Goal: Task Accomplishment & Management: Manage account settings

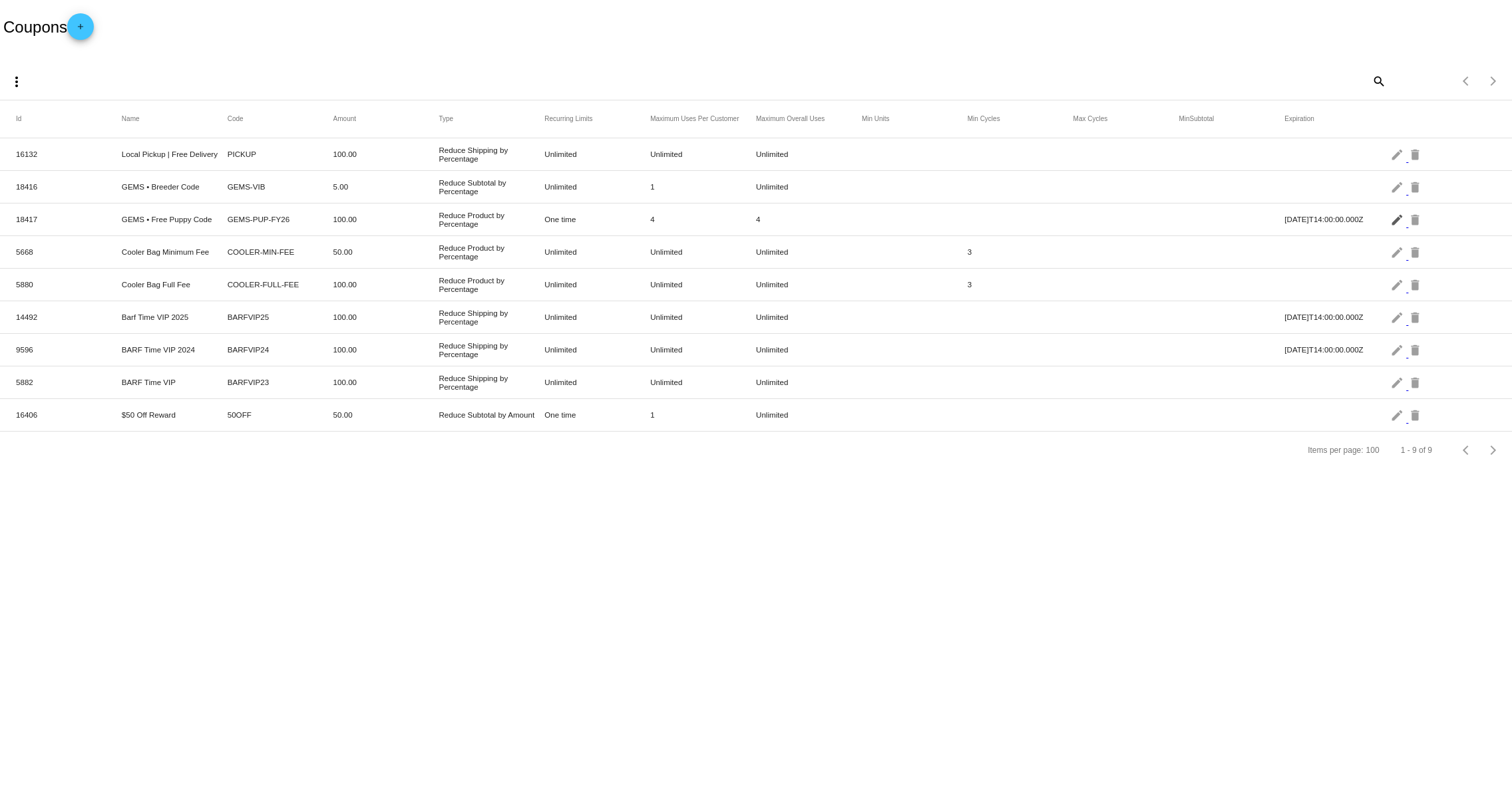
click at [1396, 220] on mat-icon "edit" at bounding box center [1399, 219] width 16 height 20
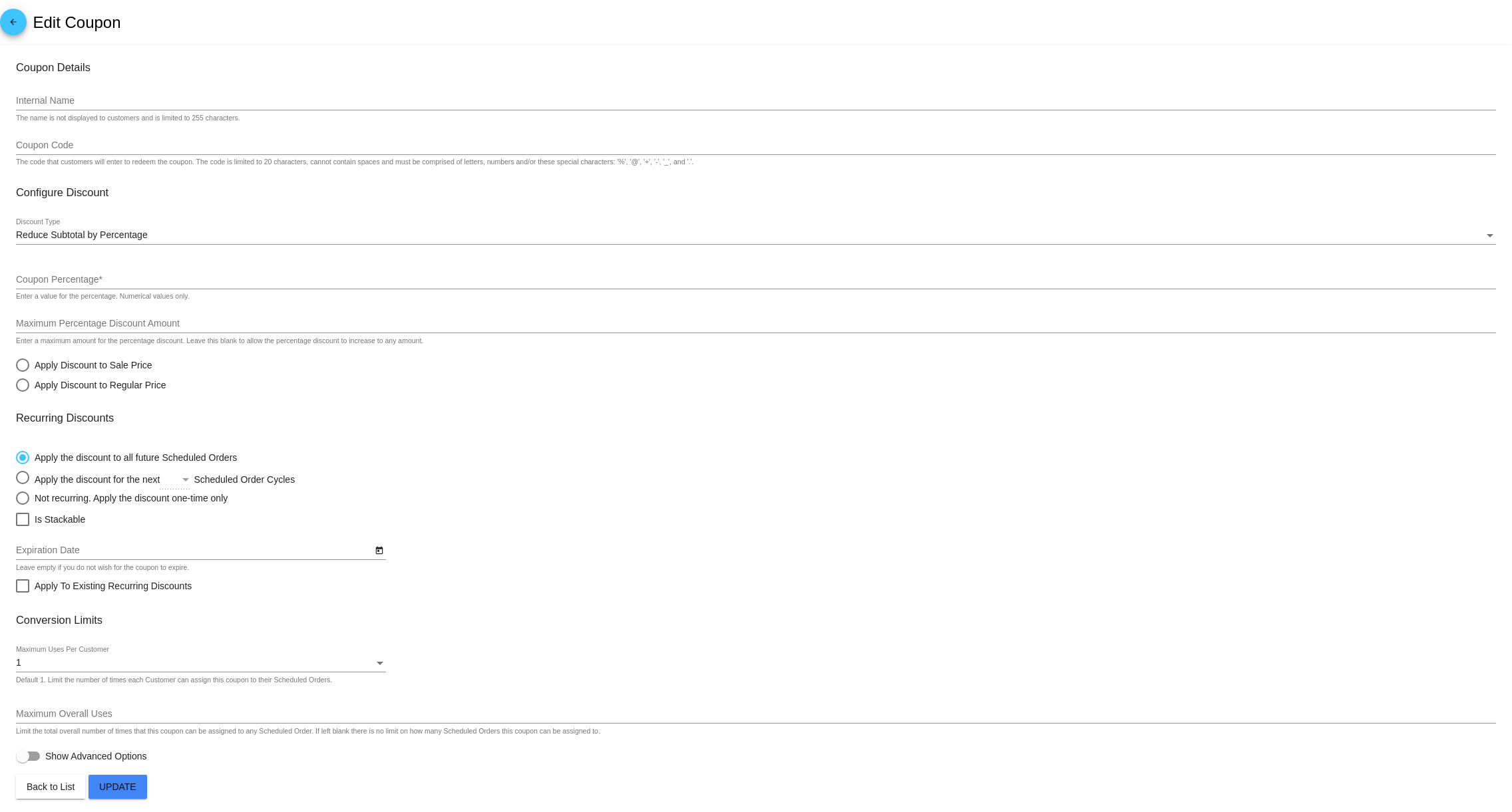
type input "GEMS • Free Puppy Code"
type input "GEMS-PUP-FY26"
type input "100"
type input "[Product] Canine Country • Puppy BARF • Full Box (x10 Portions)"
radio input "false"
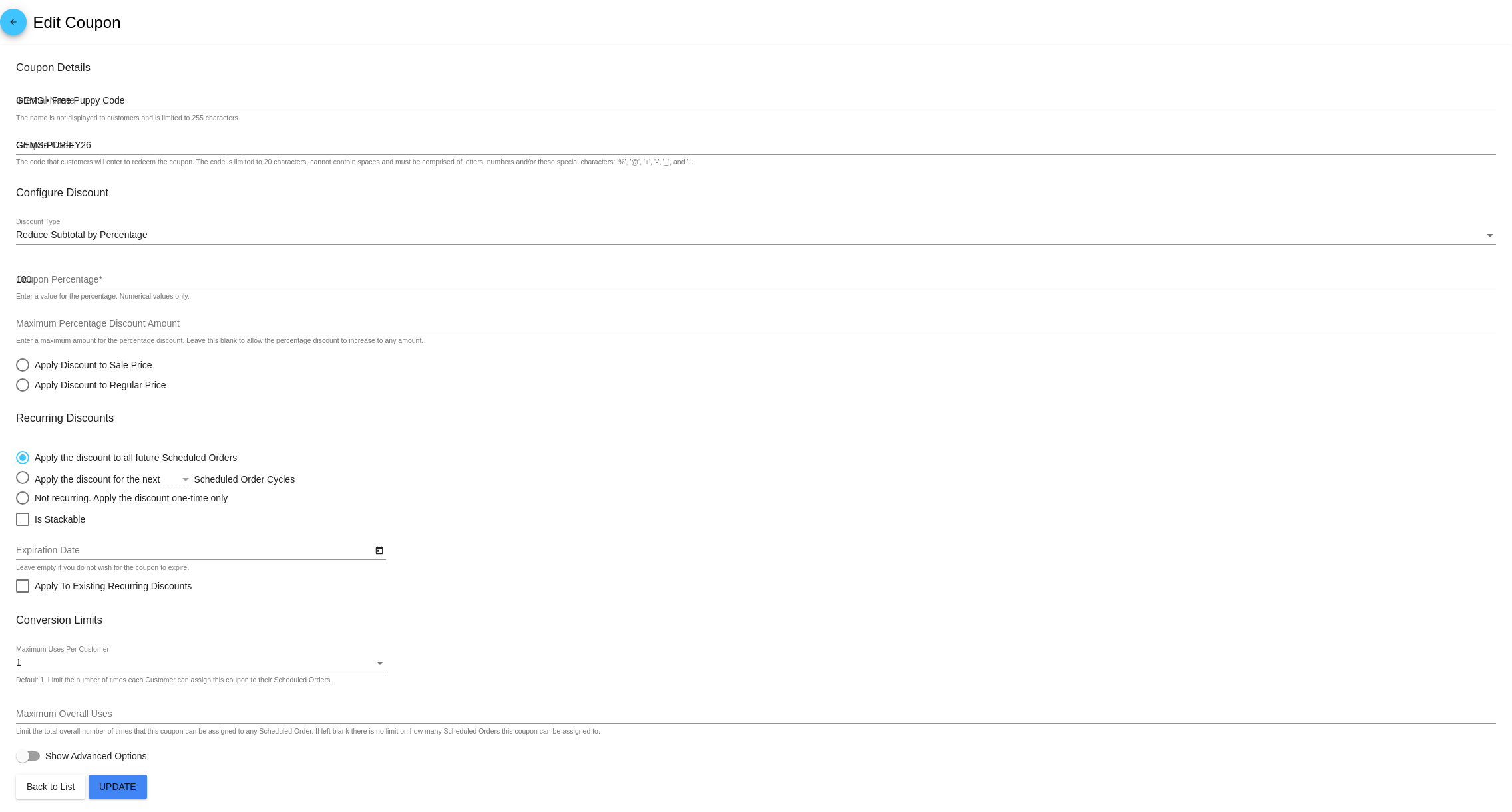
radio input "true"
checkbox input "true"
type input "6/30/2026"
type input "4"
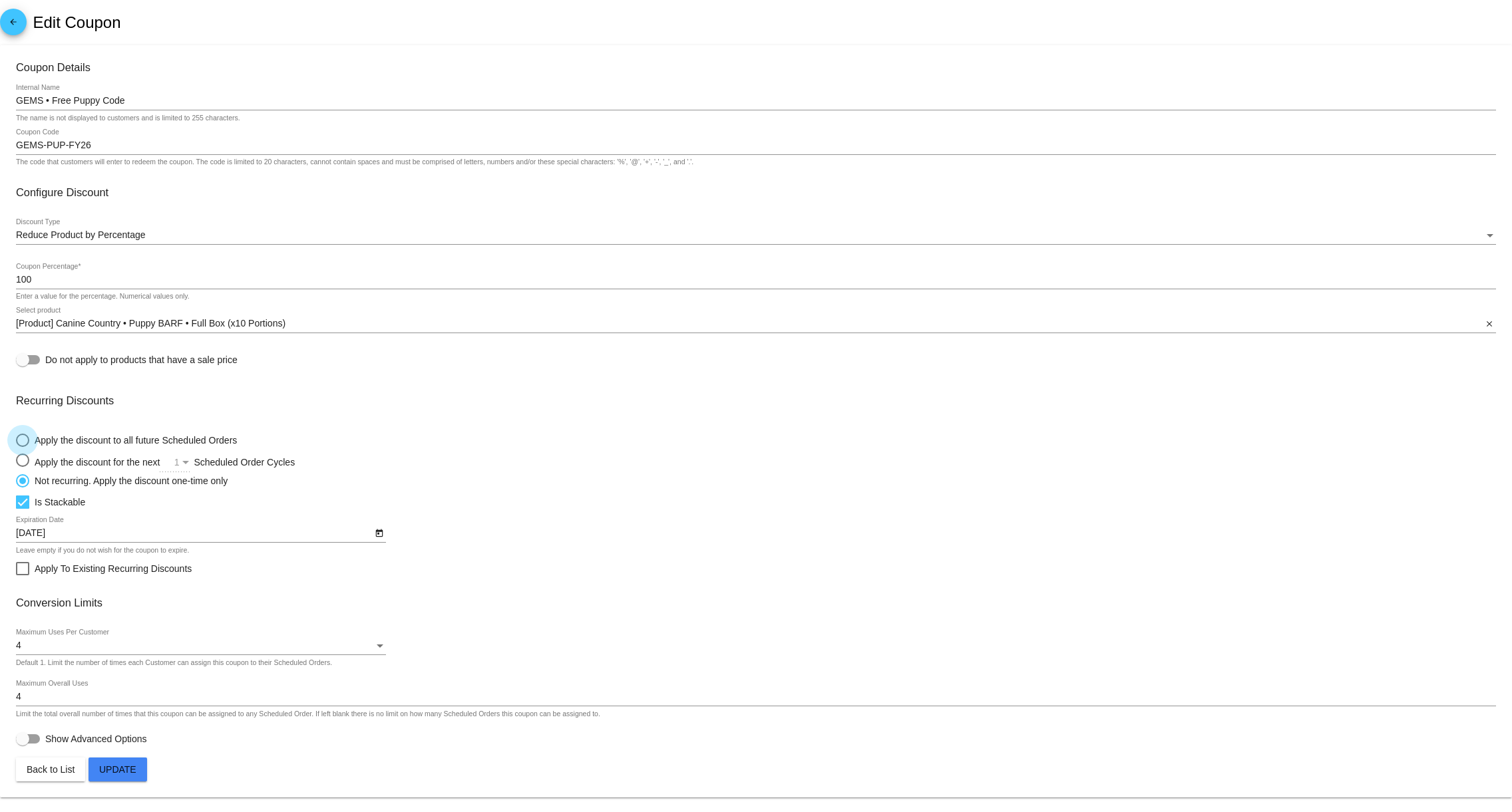
click at [95, 446] on div "Apply the discount to all future Scheduled Orders" at bounding box center [133, 440] width 208 height 11
click at [16, 440] on input "Apply the discount to all future Scheduled Orders" at bounding box center [16, 440] width 1 height 1
radio input "true"
click at [140, 770] on button "Update" at bounding box center [117, 769] width 58 height 24
click at [10, 20] on mat-icon "arrow_back" at bounding box center [14, 25] width 16 height 16
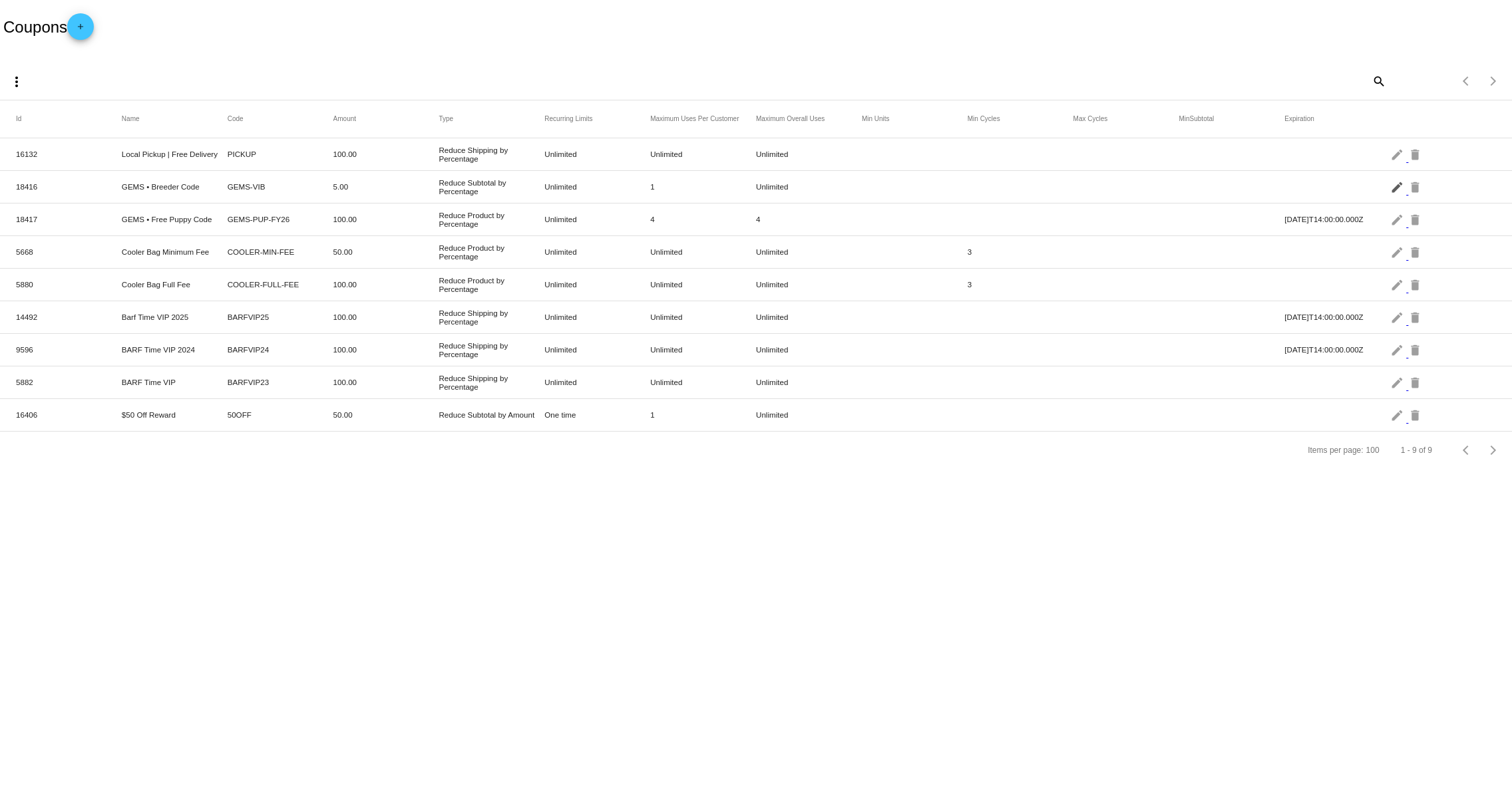
click at [1393, 185] on mat-icon "edit" at bounding box center [1399, 187] width 16 height 20
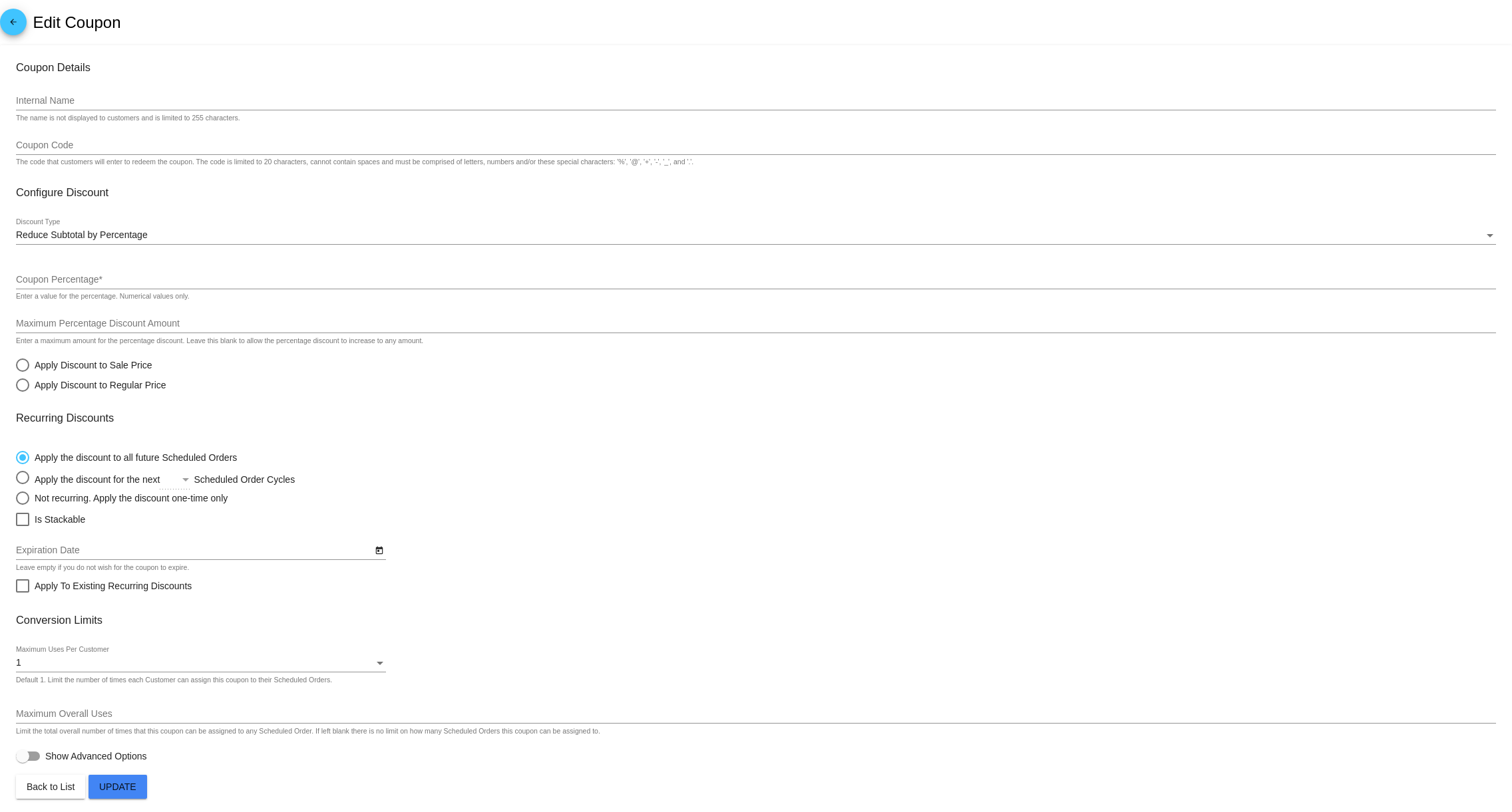
type input "GEMS • Breeder Code"
type input "GEMS-VIB"
type input "5"
radio input "true"
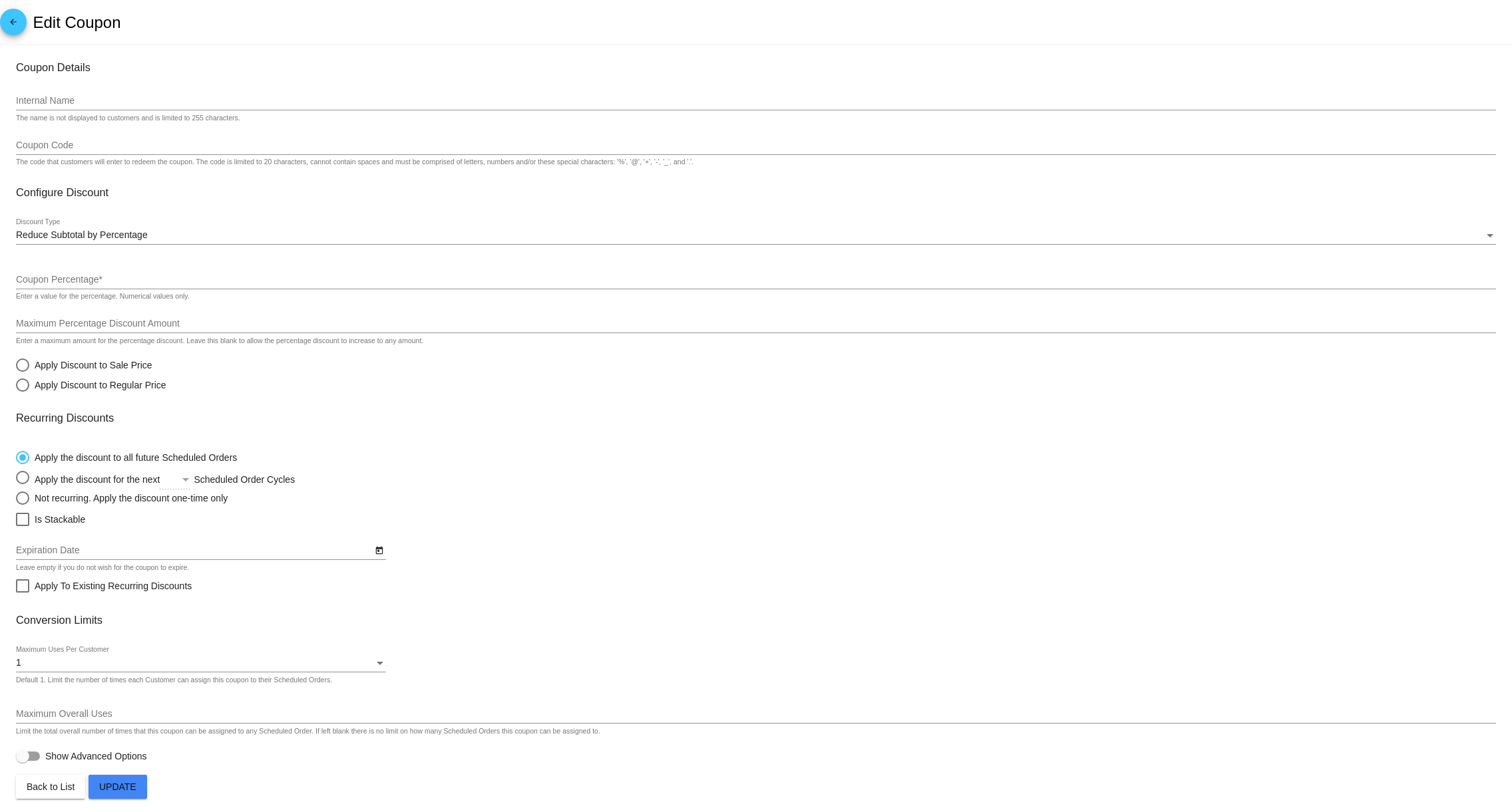
checkbox input "true"
click at [12, 33] on mat-icon "arrow_back" at bounding box center [14, 25] width 16 height 16
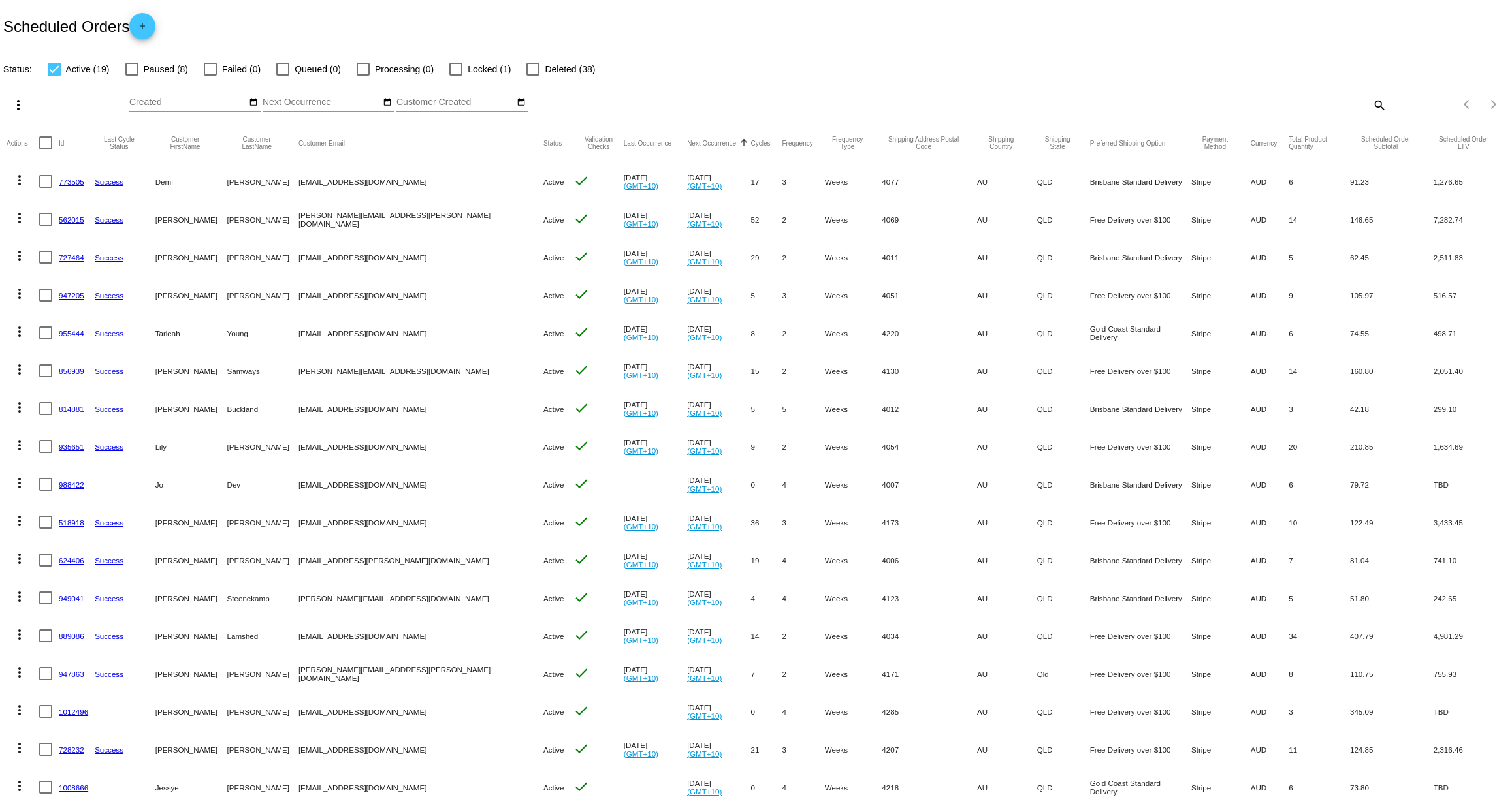
scroll to position [122, 0]
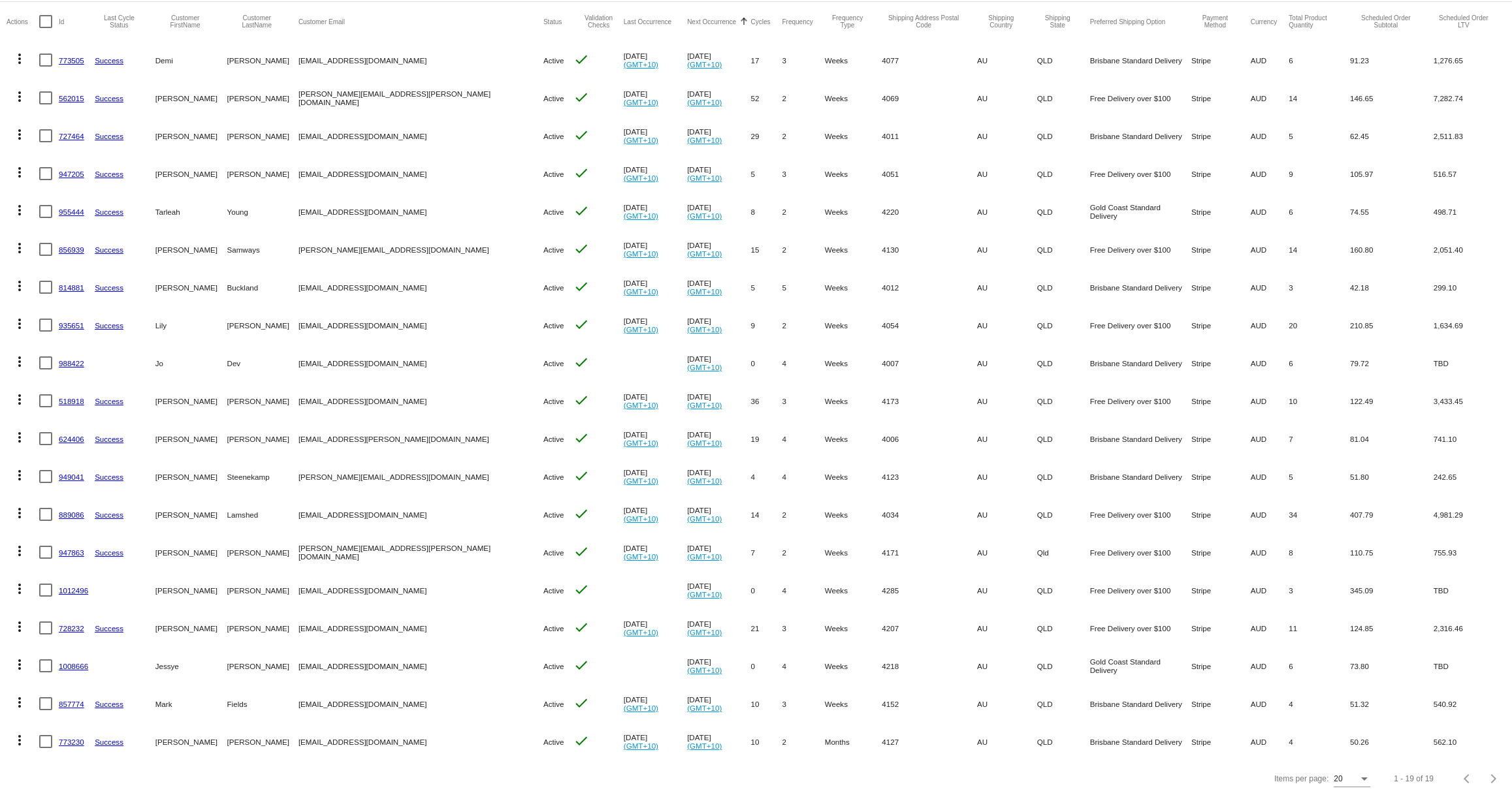
click at [75, 589] on link "1012496" at bounding box center [73, 591] width 29 height 9
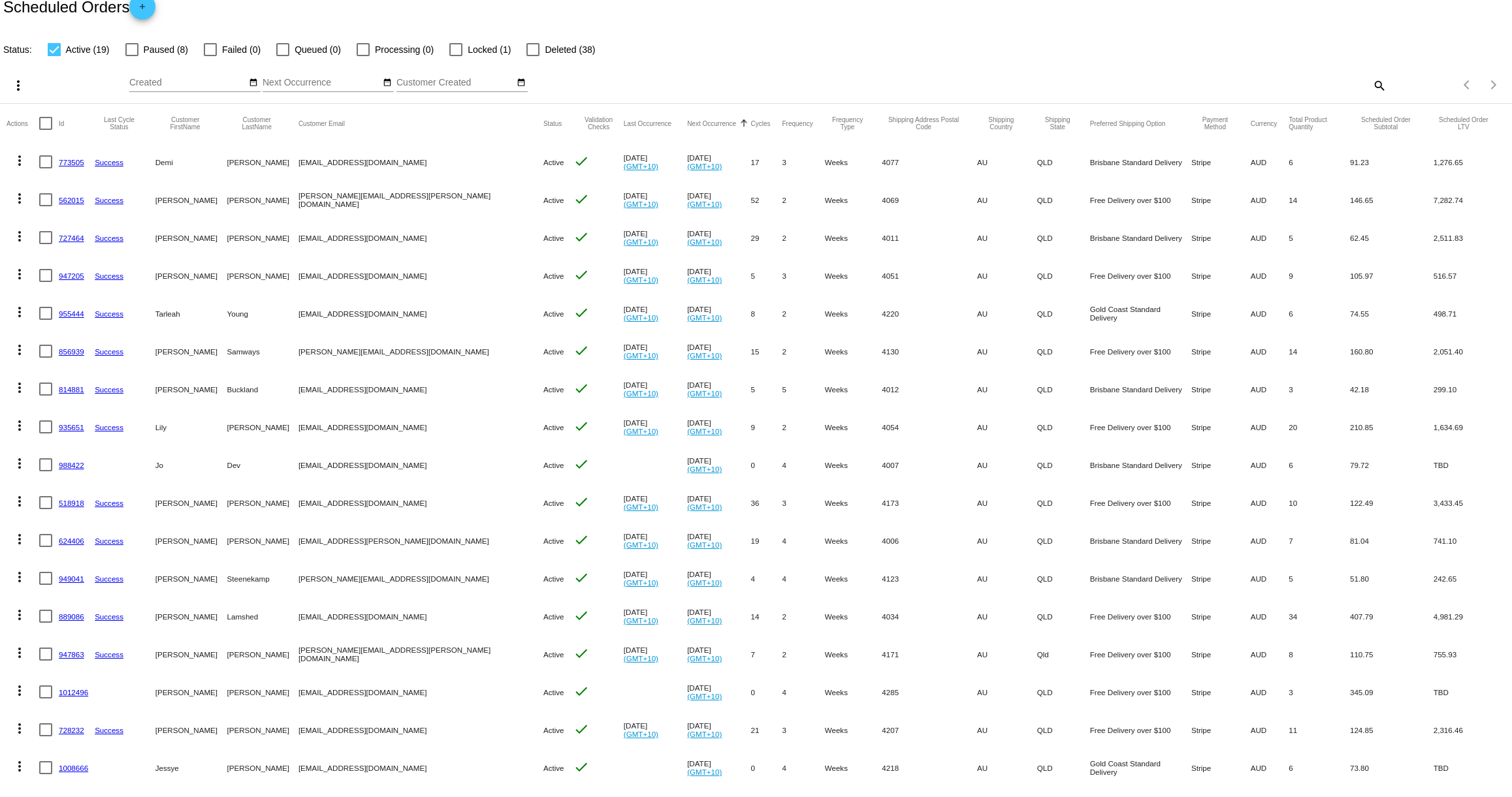
scroll to position [0, 0]
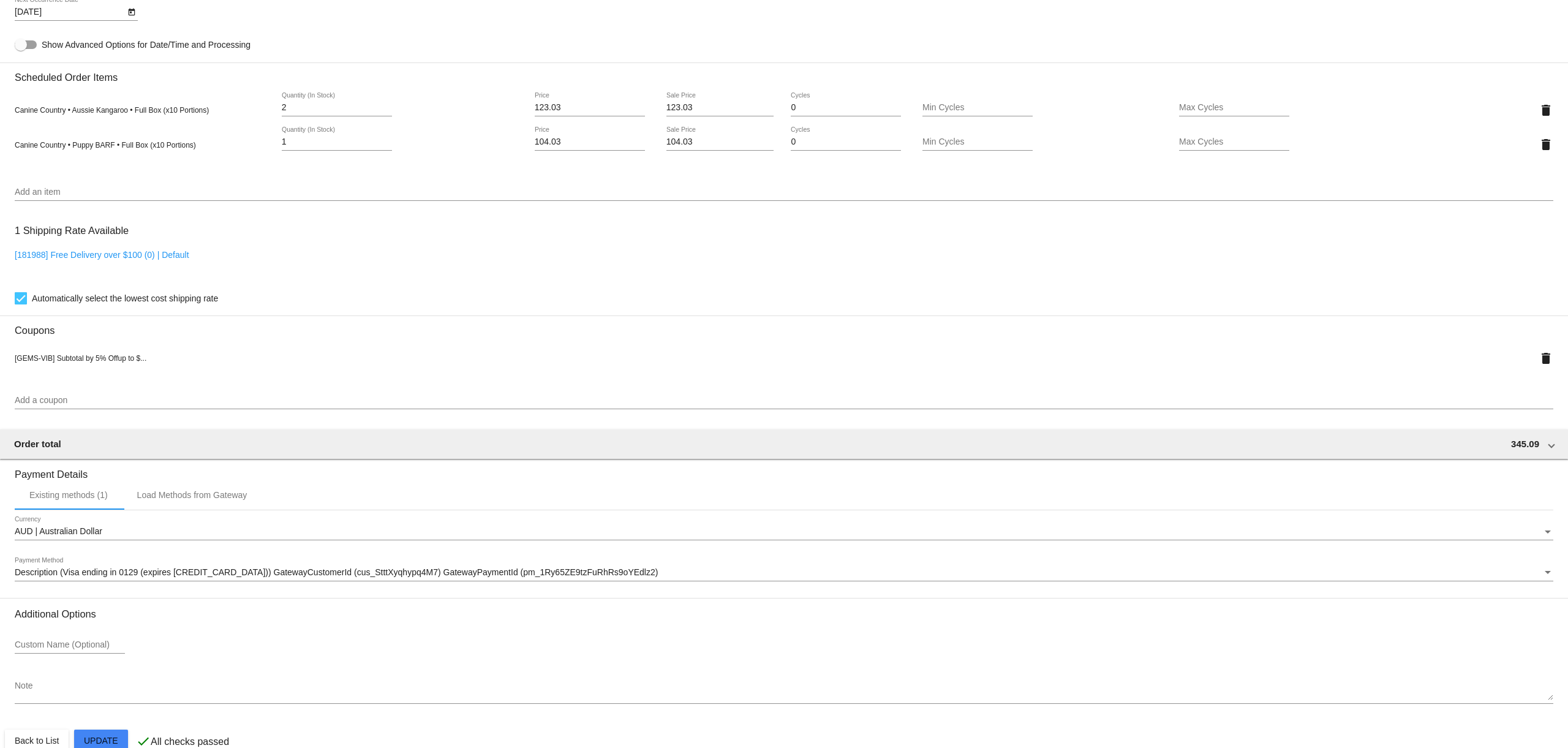
scroll to position [672, 0]
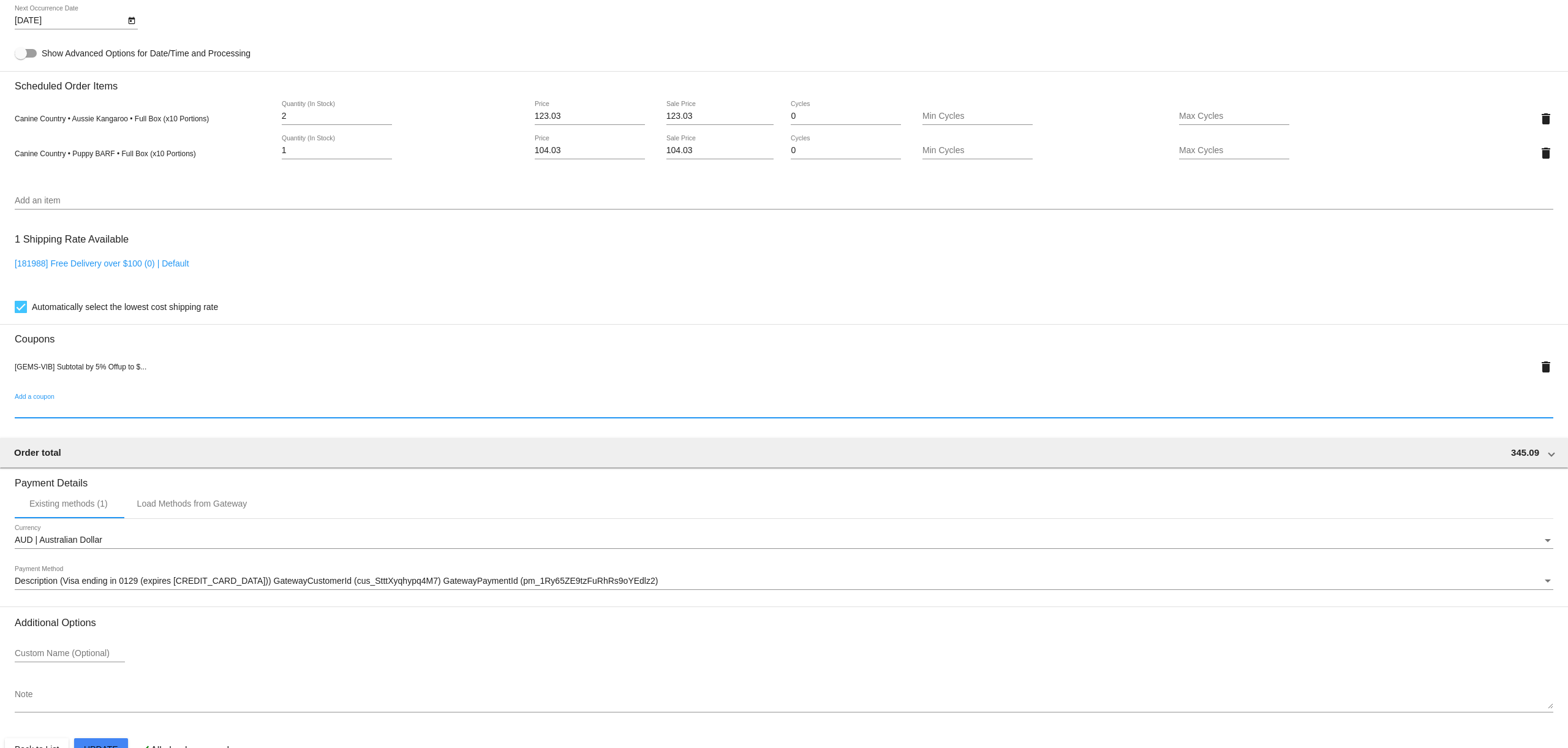
click at [116, 414] on input "Add a coupon" at bounding box center [784, 409] width 1539 height 10
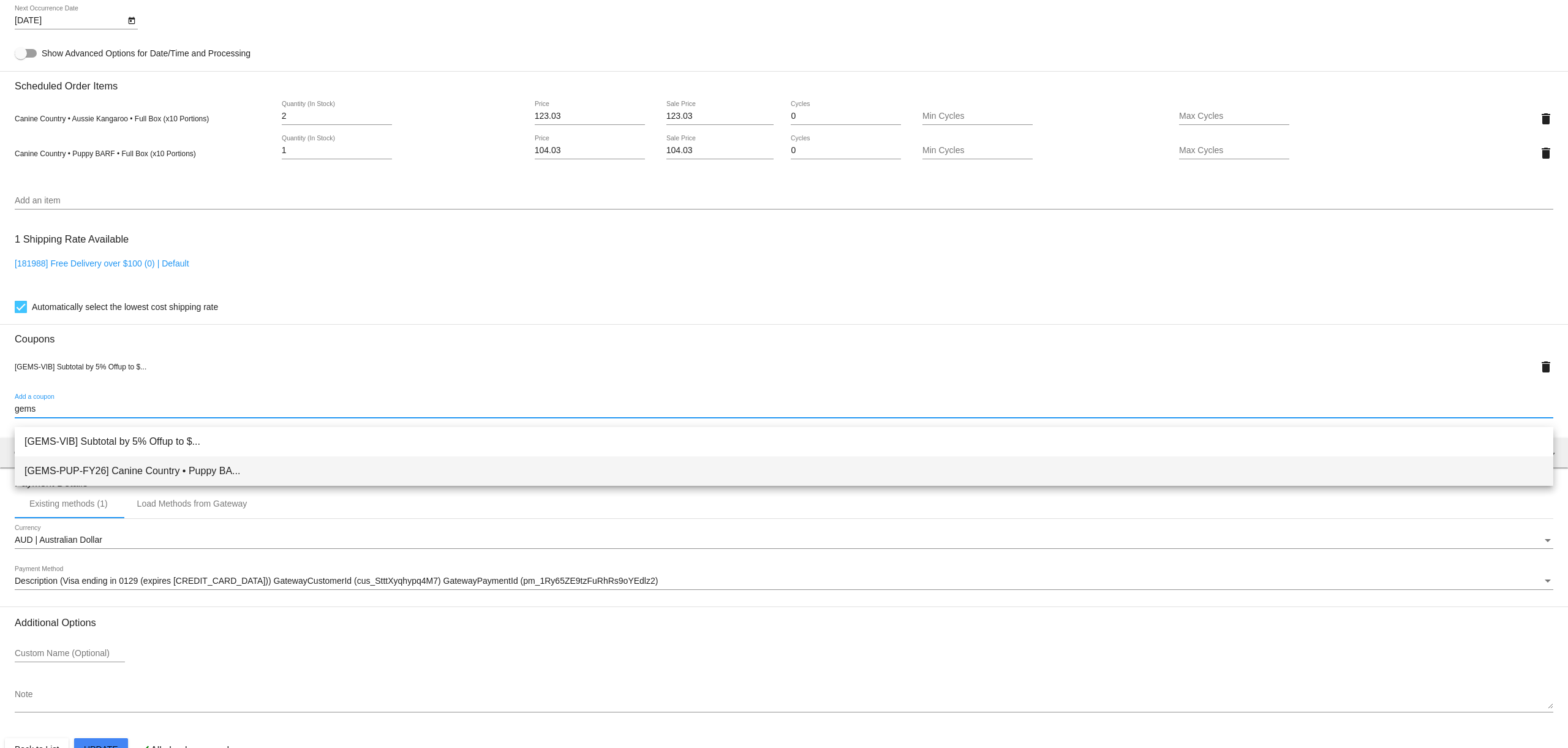
type input "gems"
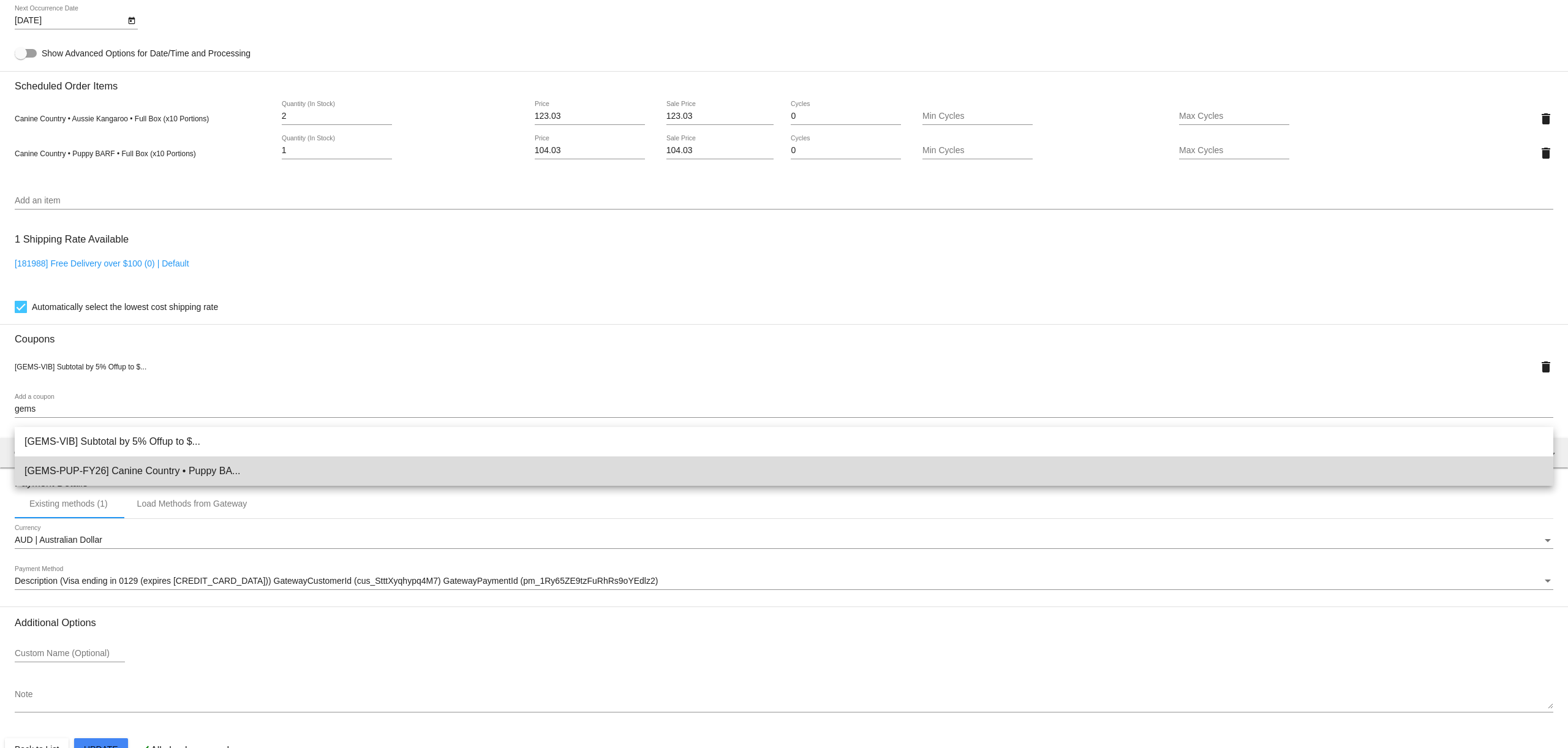
click at [129, 476] on span "[GEMS-PUP-FY26] Canine Country • Puppy BA..." at bounding box center [784, 471] width 1519 height 29
